Goal: Navigation & Orientation: Find specific page/section

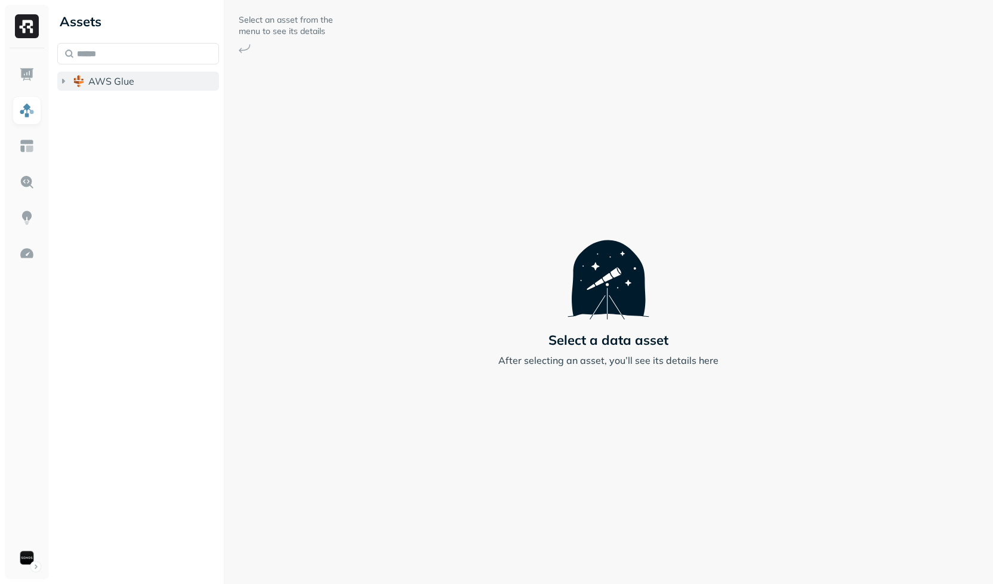
click at [133, 87] on button "AWS Glue" at bounding box center [138, 81] width 162 height 19
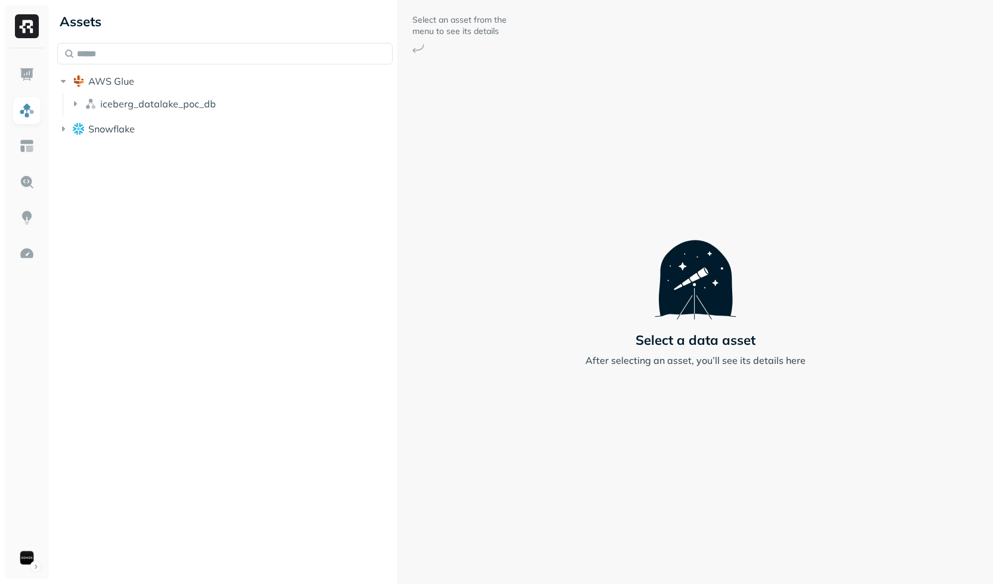
click at [402, 112] on div "Assets AWS Glue iceberg_datalake_poc_db Snowflake Select an asset from the menu…" at bounding box center [523, 292] width 941 height 584
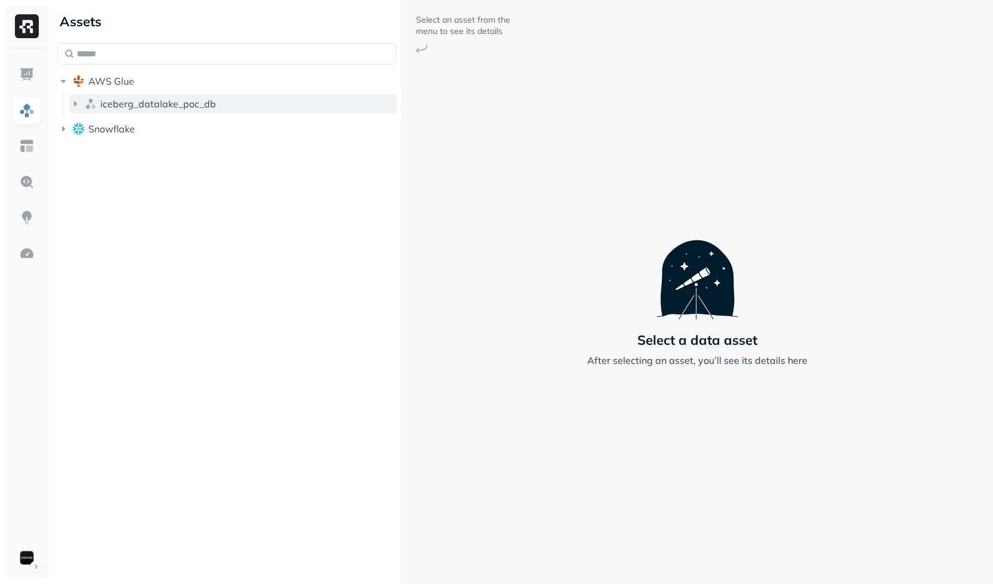
click at [195, 97] on button "iceberg_datalake_poc_db" at bounding box center [233, 103] width 328 height 19
click at [195, 103] on span "iceberg_datalake_poc_db" at bounding box center [158, 104] width 116 height 12
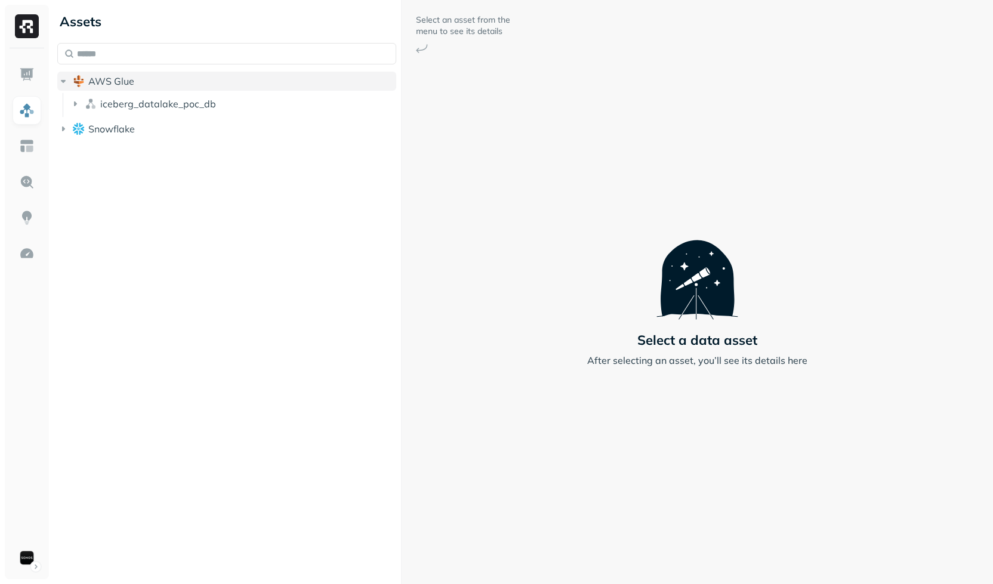
click at [201, 82] on button "AWS Glue" at bounding box center [226, 81] width 339 height 19
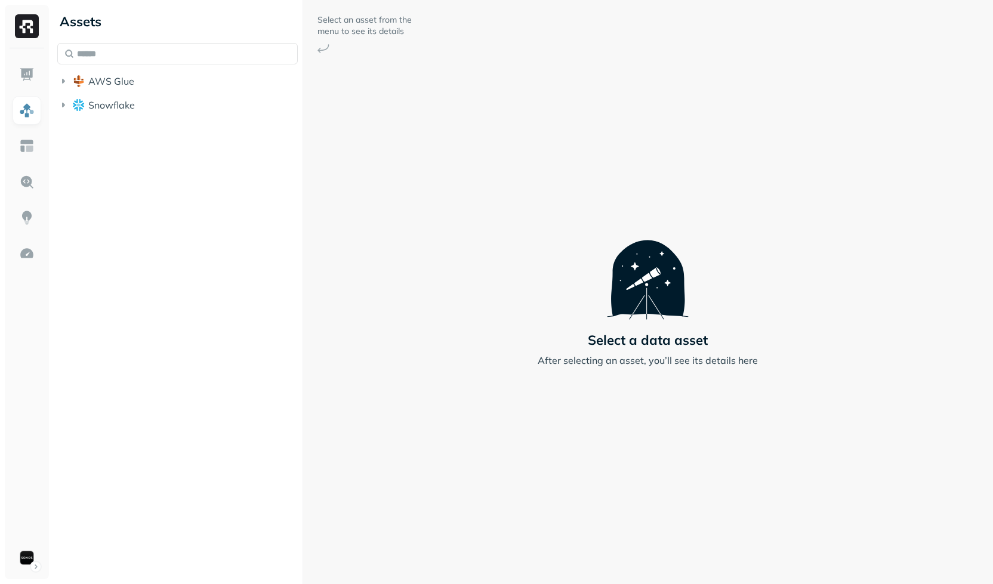
click at [303, 141] on div at bounding box center [303, 292] width 1 height 584
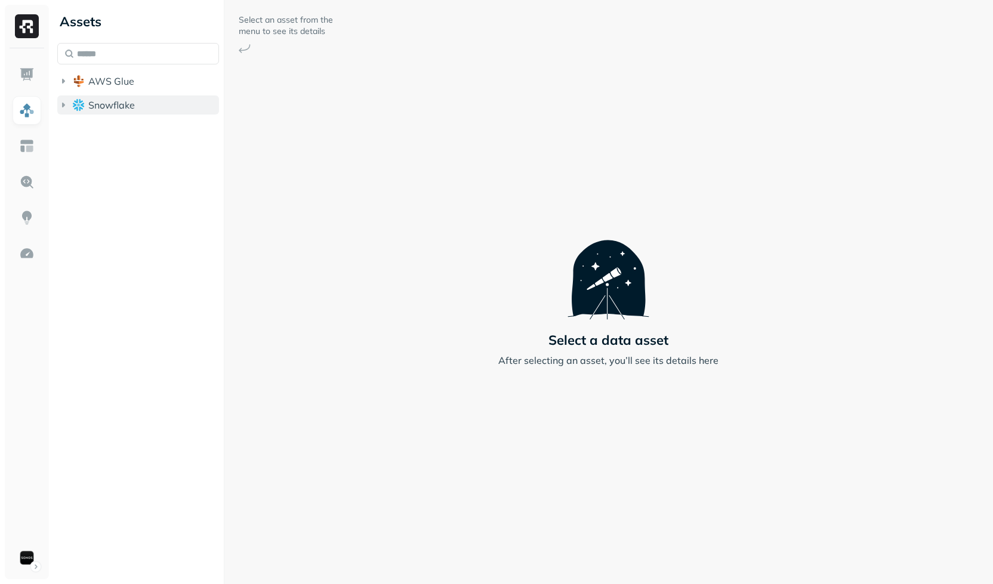
click at [130, 108] on span "Snowflake" at bounding box center [111, 105] width 47 height 12
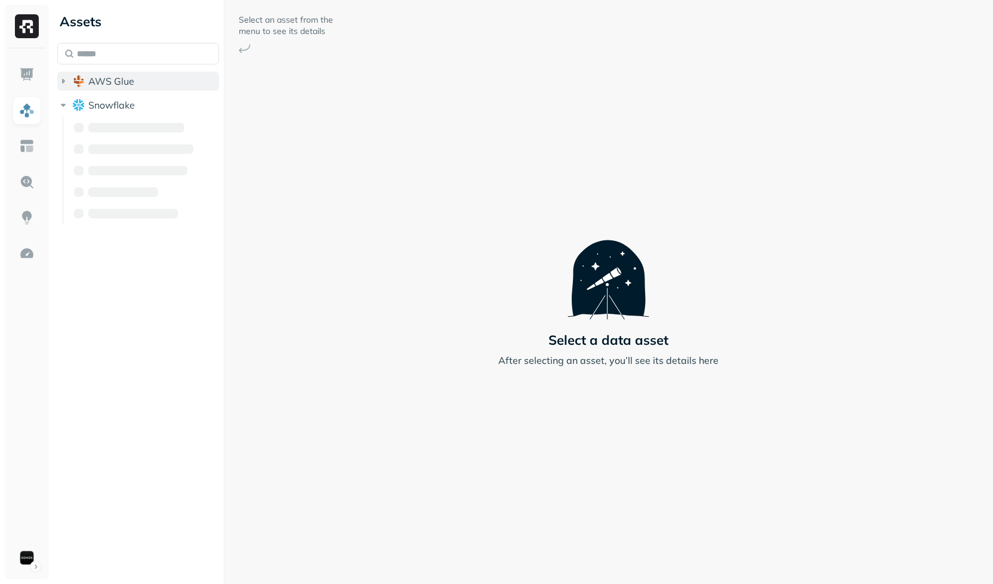
click at [137, 84] on button "AWS Glue" at bounding box center [138, 81] width 162 height 19
click at [135, 96] on button "iceberg_datalake_poc_db" at bounding box center [144, 103] width 150 height 19
click at [144, 118] on button "Tables ( 65 )" at bounding box center [150, 126] width 139 height 19
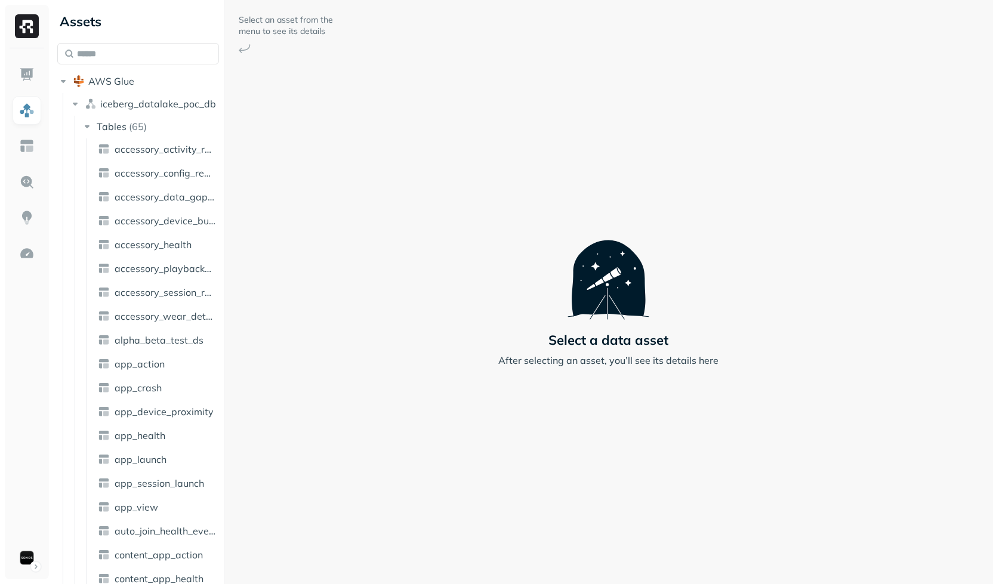
click at [354, 161] on div "Assets AWS Glue iceberg_datalake_poc_db Tables ( 65 ) accessory_activity_report…" at bounding box center [523, 292] width 941 height 584
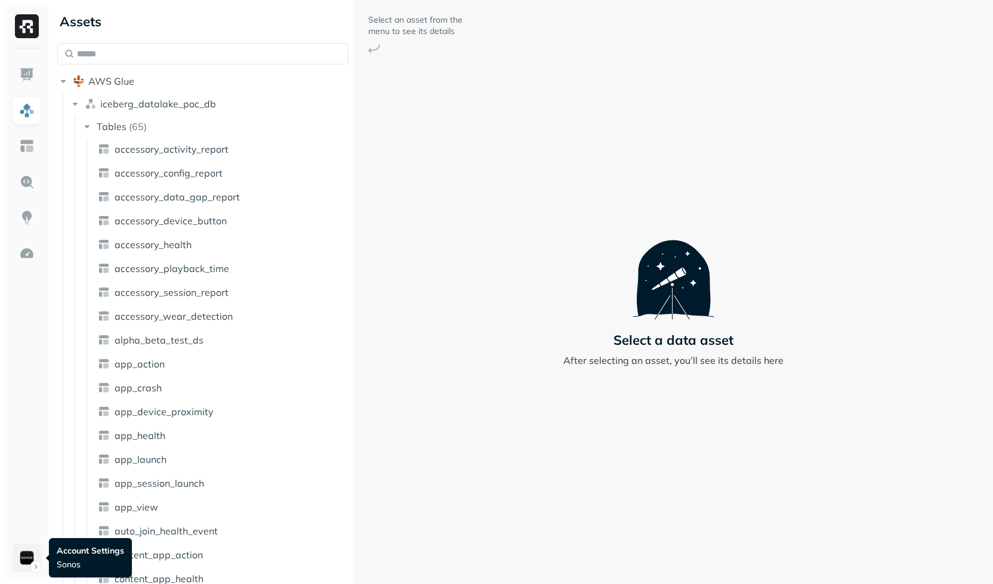
click at [18, 557] on html "Assets AWS Glue iceberg_datalake_poc_db Tables ( 65 ) accessory_activity_report…" at bounding box center [496, 292] width 993 height 584
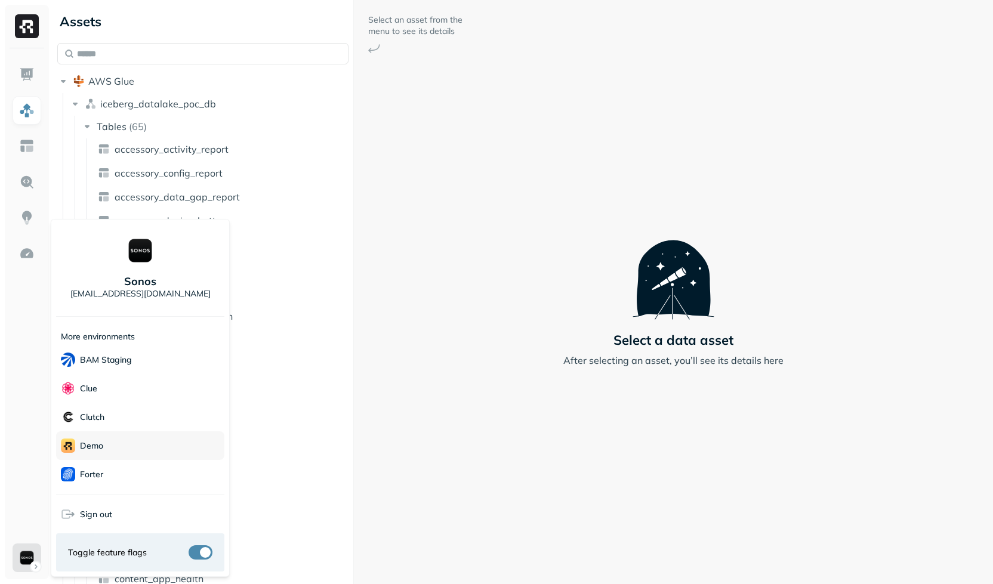
scroll to position [67, 0]
click at [101, 433] on p "demo" at bounding box center [91, 438] width 23 height 11
